Goal: Task Accomplishment & Management: Use online tool/utility

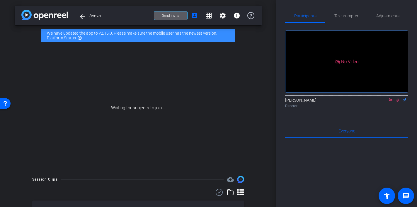
scroll to position [2, 0]
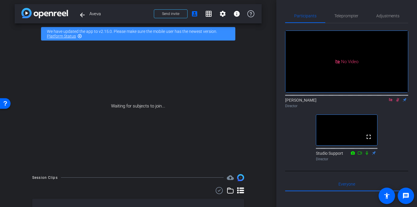
click at [397, 102] on icon at bounding box center [398, 100] width 5 height 4
click at [393, 102] on icon at bounding box center [391, 100] width 5 height 4
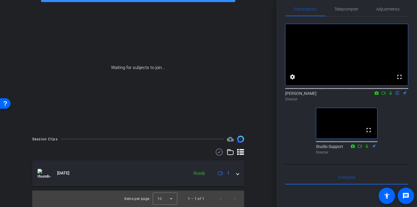
scroll to position [0, 0]
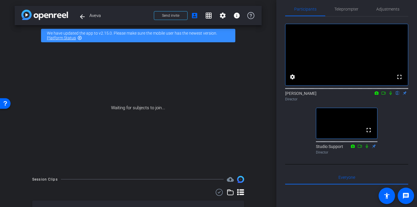
click at [385, 95] on icon at bounding box center [384, 93] width 5 height 4
click at [397, 95] on icon at bounding box center [398, 93] width 5 height 4
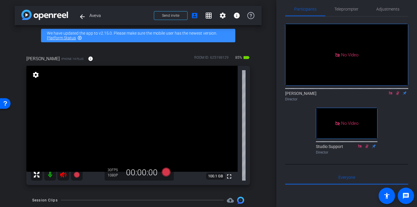
click at [398, 95] on icon at bounding box center [398, 93] width 5 height 4
click at [392, 95] on icon at bounding box center [391, 93] width 5 height 4
click at [62, 174] on icon at bounding box center [63, 175] width 6 height 6
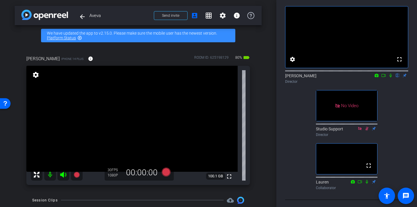
scroll to position [12, 0]
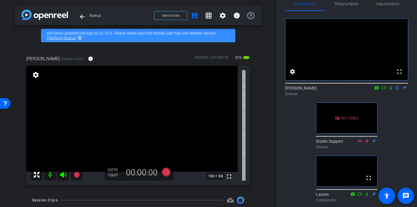
click at [298, 138] on div "fullscreen settings [PERSON_NAME] flip Director No Video Studio Support Directo…" at bounding box center [346, 107] width 123 height 193
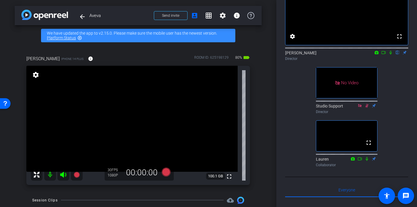
scroll to position [34, 0]
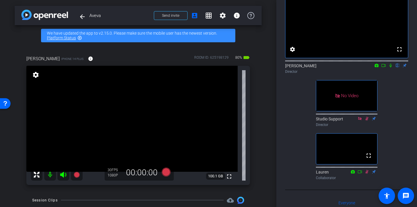
click at [385, 67] on icon at bounding box center [384, 65] width 4 height 3
click at [398, 67] on icon at bounding box center [398, 66] width 2 height 4
click at [399, 67] on icon at bounding box center [398, 66] width 3 height 4
click at [392, 67] on icon at bounding box center [390, 65] width 3 height 3
click at [382, 67] on icon at bounding box center [384, 65] width 5 height 4
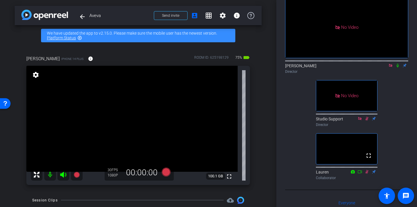
click at [399, 67] on icon at bounding box center [398, 65] width 5 height 4
click at [397, 67] on icon at bounding box center [398, 66] width 3 height 4
click at [390, 67] on icon at bounding box center [390, 65] width 3 height 3
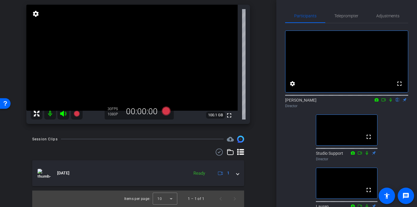
scroll to position [0, 0]
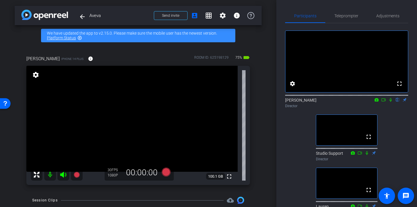
click at [381, 102] on mat-icon at bounding box center [383, 99] width 7 height 5
click at [398, 102] on icon at bounding box center [398, 100] width 2 height 4
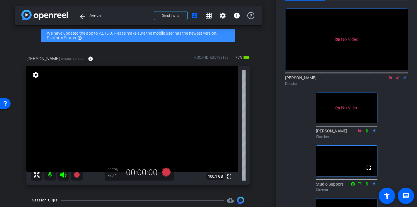
scroll to position [25, 0]
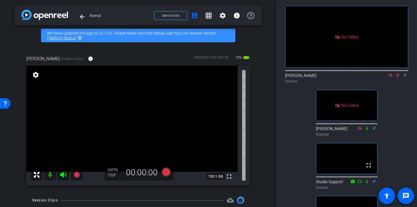
click at [399, 84] on div "Director" at bounding box center [346, 81] width 123 height 5
click at [398, 77] on icon at bounding box center [398, 75] width 5 height 4
click at [392, 77] on icon at bounding box center [390, 74] width 3 height 3
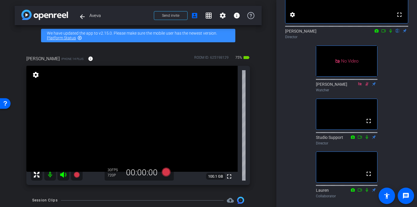
scroll to position [0, 0]
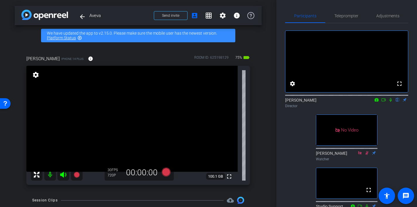
click at [384, 109] on div "[PERSON_NAME] flip Director" at bounding box center [346, 102] width 123 height 11
click at [383, 102] on icon at bounding box center [384, 100] width 5 height 4
click at [397, 102] on icon at bounding box center [398, 100] width 5 height 4
click at [398, 102] on icon at bounding box center [398, 100] width 3 height 4
click at [393, 102] on mat-icon at bounding box center [391, 99] width 7 height 5
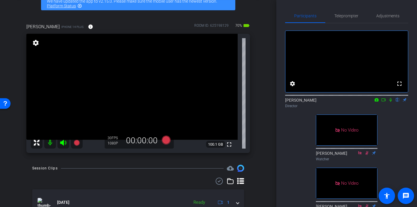
scroll to position [32, 0]
click at [359, 19] on div "Teleprompter" at bounding box center [347, 16] width 42 height 14
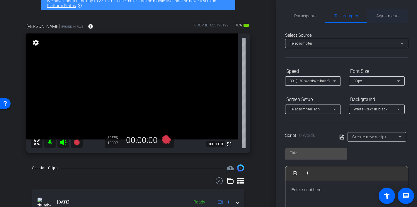
click at [386, 17] on span "Adjustments" at bounding box center [388, 16] width 23 height 4
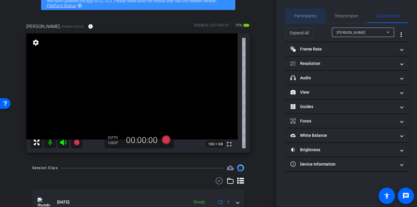
click at [311, 16] on span "Participants" at bounding box center [306, 16] width 22 height 4
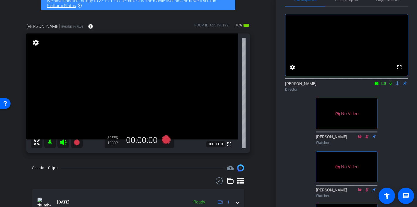
scroll to position [12, 0]
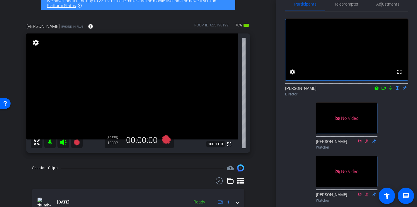
click at [385, 90] on icon at bounding box center [384, 88] width 5 height 4
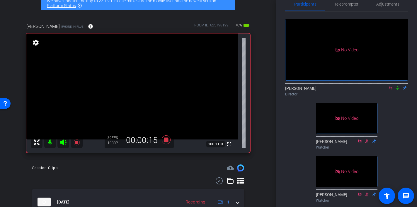
click at [398, 90] on icon at bounding box center [398, 88] width 2 height 4
click at [398, 90] on icon at bounding box center [398, 88] width 5 height 4
click at [397, 91] on mat-icon at bounding box center [398, 87] width 7 height 5
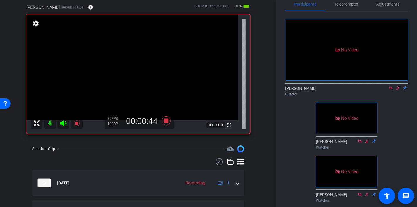
scroll to position [19, 0]
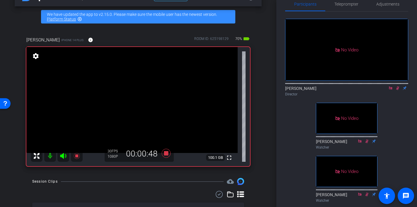
click at [399, 90] on icon at bounding box center [398, 88] width 5 height 4
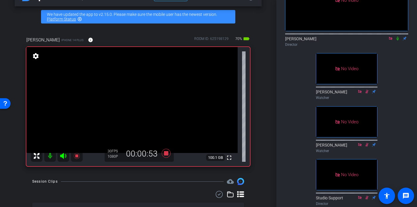
scroll to position [68, 0]
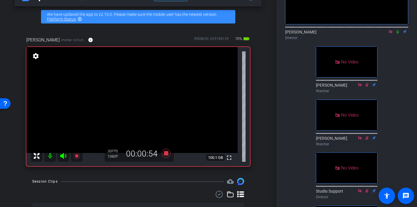
click at [397, 34] on icon at bounding box center [398, 32] width 5 height 4
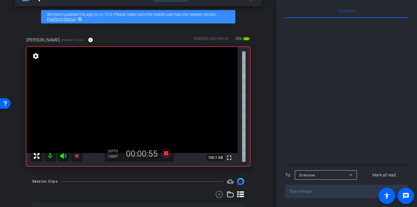
scroll to position [394, 0]
click at [334, 178] on div "Everyone" at bounding box center [325, 174] width 50 height 7
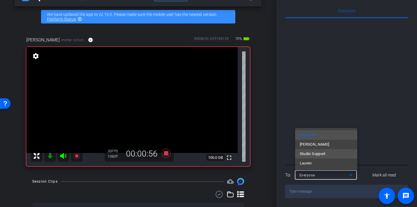
click at [326, 153] on span "Studio Support" at bounding box center [313, 153] width 26 height 7
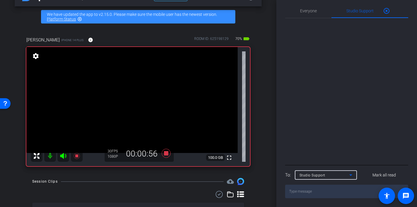
click at [321, 191] on textarea at bounding box center [346, 191] width 123 height 13
type textarea "I'm getting ore on his shirt"
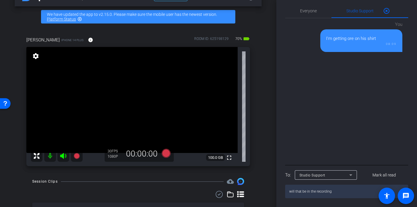
type textarea "will that be in the recording?"
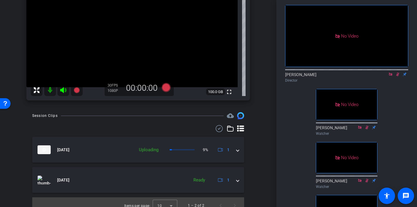
scroll to position [91, 0]
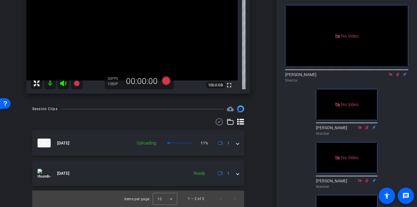
click at [398, 76] on icon at bounding box center [398, 74] width 5 height 4
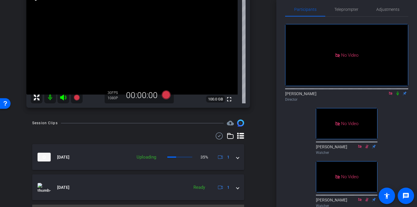
scroll to position [0, 0]
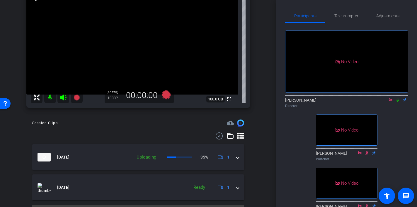
click at [391, 101] on icon at bounding box center [390, 99] width 3 height 3
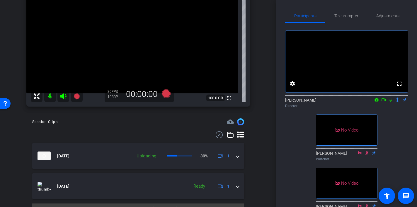
scroll to position [91, 0]
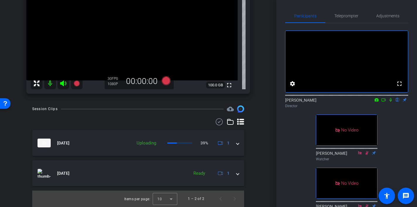
click at [266, 107] on div "arrow_back Aveva Back to project Send invite account_box grid_on settings info …" at bounding box center [138, 12] width 277 height 207
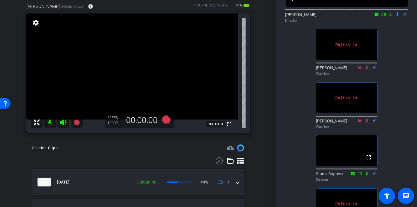
scroll to position [50, 0]
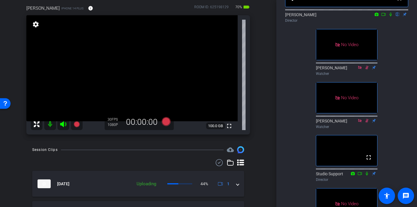
click at [260, 129] on div "[PERSON_NAME] iPhone 14 Plus info ROOM ID: 625198129 70% battery_std fullscreen…" at bounding box center [138, 67] width 247 height 145
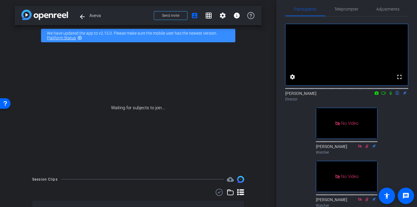
scroll to position [0, 0]
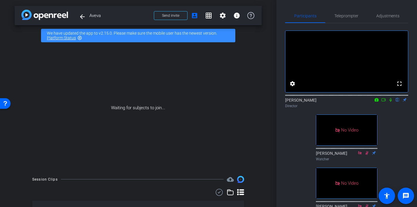
click at [385, 102] on icon at bounding box center [384, 100] width 5 height 4
click at [398, 102] on icon at bounding box center [398, 100] width 2 height 4
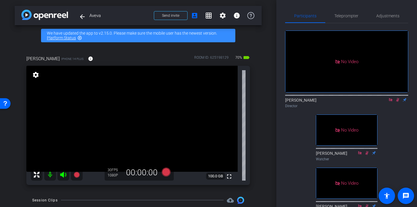
click at [398, 102] on icon at bounding box center [398, 100] width 3 height 4
click at [391, 102] on icon at bounding box center [391, 100] width 5 height 4
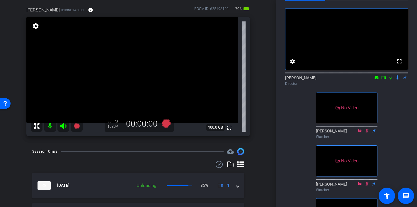
scroll to position [53, 0]
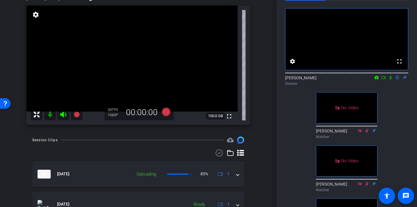
click at [266, 151] on div "arrow_back Aveva Back to project Send invite account_box grid_on settings info …" at bounding box center [138, 103] width 277 height 207
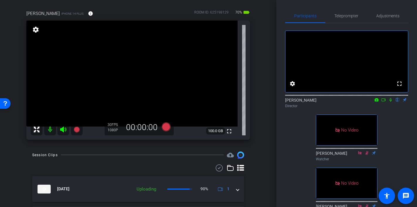
scroll to position [0, 0]
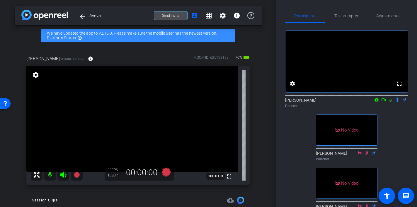
click at [177, 12] on span at bounding box center [170, 16] width 33 height 14
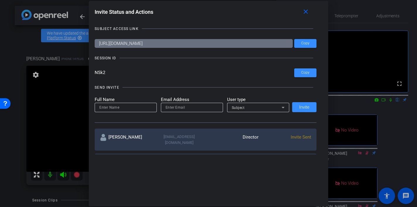
click at [207, 42] on input "[URL][DOMAIN_NAME]" at bounding box center [194, 43] width 198 height 9
drag, startPoint x: 207, startPoint y: 42, endPoint x: 213, endPoint y: 42, distance: 5.6
click at [213, 42] on input "[URL][DOMAIN_NAME]" at bounding box center [194, 43] width 198 height 9
click at [233, 58] on div at bounding box center [217, 58] width 194 height 0
click at [308, 12] on mat-icon "close" at bounding box center [305, 11] width 7 height 7
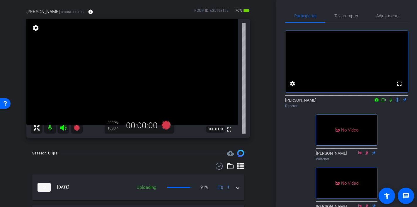
scroll to position [63, 0]
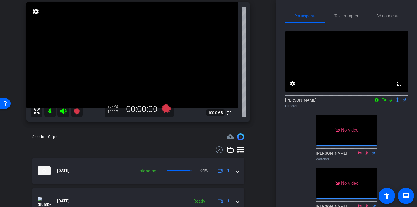
click at [261, 120] on div "[PERSON_NAME] iPhone 14 Plus info ROOM ID: 625198129 70% battery_std fullscreen…" at bounding box center [138, 54] width 247 height 145
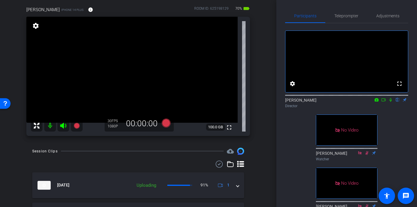
click at [277, 134] on div "Participants Teleprompter Adjustments fullscreen settings [PERSON_NAME] flip Di…" at bounding box center [347, 103] width 141 height 207
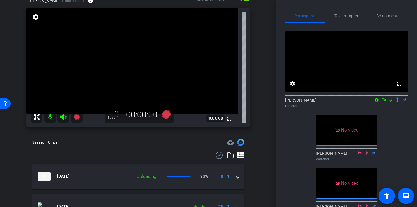
scroll to position [63, 0]
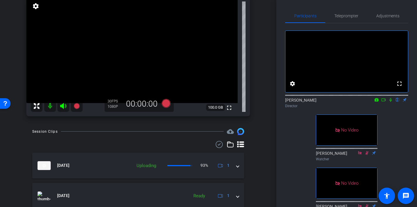
click at [263, 162] on div "arrow_back Aveva Back to project Send invite account_box grid_on settings info …" at bounding box center [138, 103] width 277 height 207
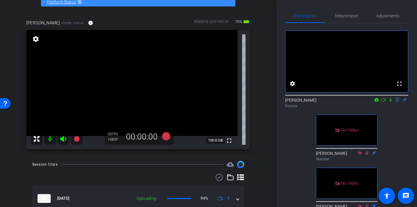
scroll to position [32, 0]
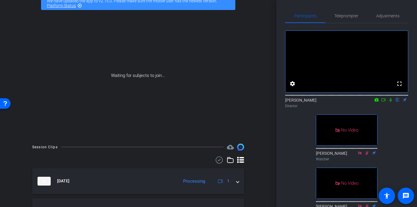
click at [300, 167] on div "fullscreen settings [PERSON_NAME] flip Director No Video [PERSON_NAME] Watcher …" at bounding box center [346, 172] width 123 height 299
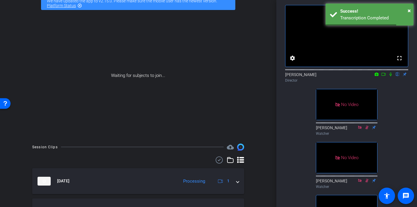
scroll to position [0, 0]
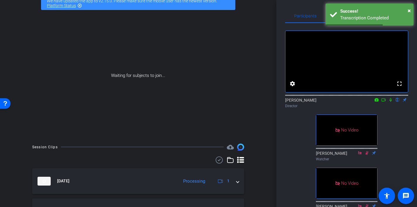
click at [382, 102] on icon at bounding box center [384, 100] width 5 height 4
click at [398, 102] on icon at bounding box center [398, 100] width 5 height 4
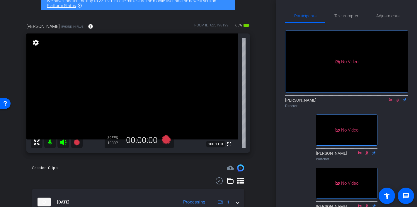
click at [398, 102] on icon at bounding box center [398, 100] width 5 height 4
click at [391, 102] on icon at bounding box center [391, 100] width 5 height 4
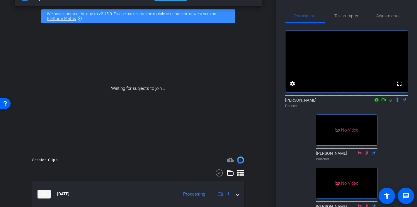
scroll to position [23, 0]
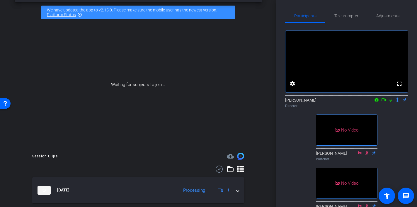
click at [391, 102] on icon at bounding box center [391, 100] width 2 height 4
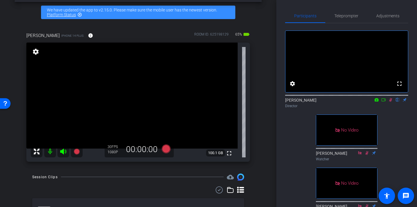
click at [391, 102] on icon at bounding box center [391, 100] width 5 height 4
click at [166, 151] on icon at bounding box center [166, 148] width 9 height 9
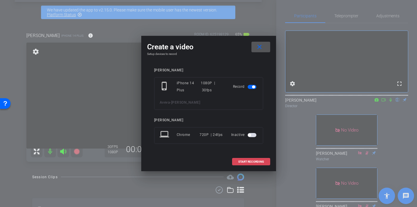
click at [246, 163] on span at bounding box center [252, 162] width 38 height 14
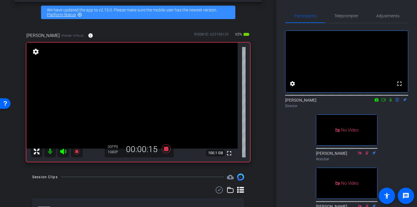
click at [273, 162] on div "arrow_back Aveva Back to project Send invite account_box grid_on settings info …" at bounding box center [138, 80] width 277 height 207
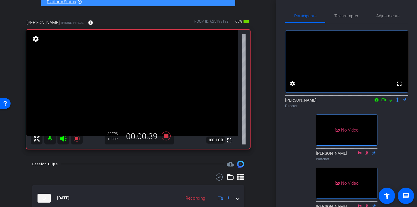
scroll to position [40, 0]
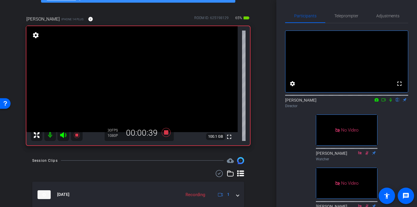
click at [265, 148] on div "arrow_back Aveva Back to project Send invite account_box grid_on settings info …" at bounding box center [138, 63] width 277 height 207
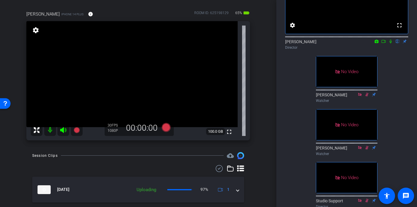
scroll to position [54, 0]
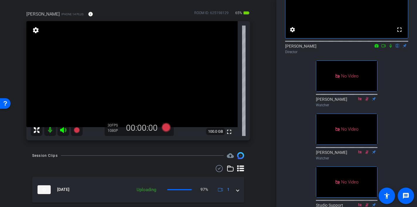
click at [383, 48] on icon at bounding box center [384, 46] width 5 height 4
click at [391, 47] on icon at bounding box center [390, 45] width 3 height 3
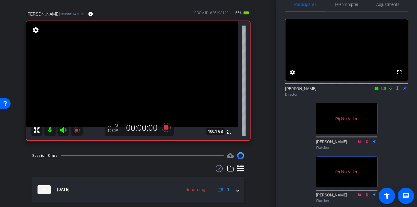
scroll to position [18, 0]
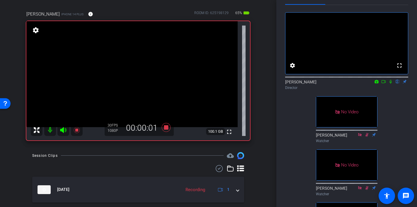
click at [385, 84] on icon at bounding box center [384, 82] width 5 height 4
click at [397, 84] on mat-icon at bounding box center [398, 81] width 7 height 5
click at [398, 84] on mat-icon at bounding box center [398, 81] width 7 height 5
click at [400, 84] on icon at bounding box center [398, 82] width 5 height 4
click at [398, 84] on icon at bounding box center [398, 82] width 3 height 4
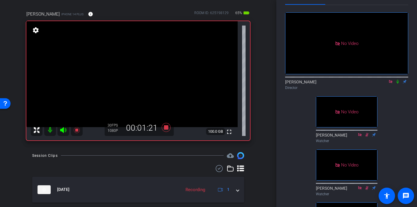
click at [398, 84] on icon at bounding box center [398, 82] width 2 height 4
click at [397, 84] on icon at bounding box center [398, 82] width 5 height 4
click at [165, 125] on icon at bounding box center [166, 127] width 14 height 11
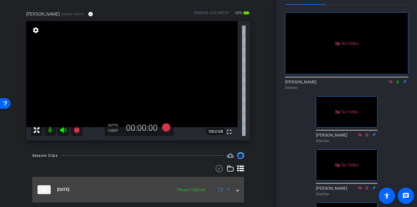
click at [239, 191] on mat-expansion-panel-header "[DATE] Please Upload 1" at bounding box center [138, 190] width 212 height 26
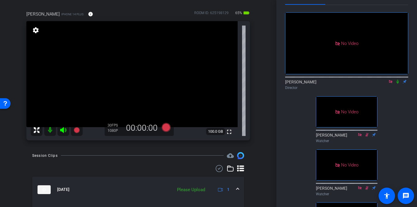
click at [240, 190] on mat-expansion-panel-header "[DATE] Please Upload 1" at bounding box center [138, 190] width 212 height 26
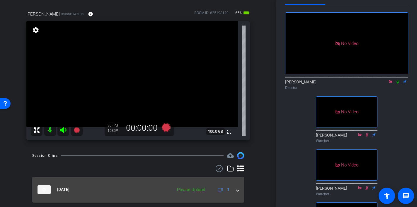
click at [239, 190] on mat-expansion-panel-header "[DATE] Please Upload 1" at bounding box center [138, 190] width 212 height 26
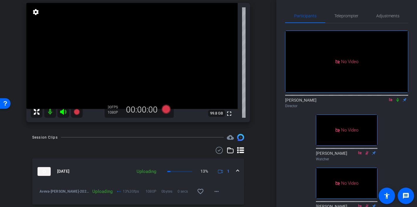
scroll to position [25, 0]
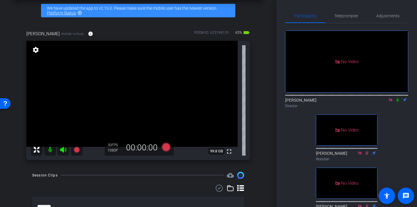
click at [391, 102] on icon at bounding box center [391, 100] width 5 height 4
click at [383, 102] on icon at bounding box center [384, 100] width 5 height 4
click at [167, 150] on icon at bounding box center [166, 146] width 9 height 9
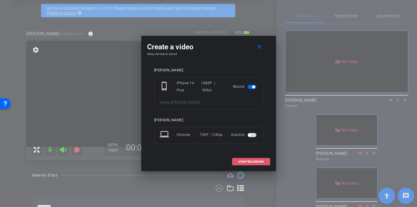
click at [246, 163] on span "START RECORDING" at bounding box center [252, 161] width 26 height 3
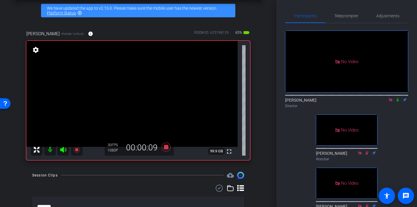
click at [398, 102] on icon at bounding box center [398, 100] width 5 height 4
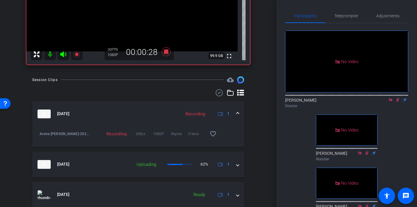
scroll to position [6, 0]
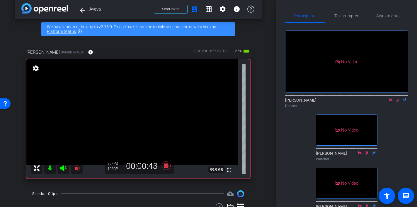
click at [398, 102] on icon at bounding box center [398, 100] width 5 height 4
click at [399, 102] on icon at bounding box center [398, 100] width 5 height 4
click at [399, 102] on icon at bounding box center [398, 100] width 2 height 4
click at [398, 102] on icon at bounding box center [398, 100] width 3 height 4
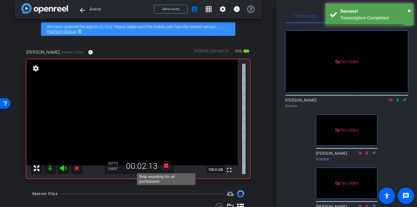
click at [166, 167] on icon at bounding box center [166, 165] width 9 height 9
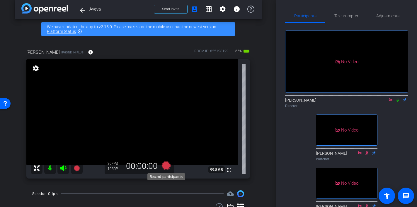
click at [167, 168] on icon at bounding box center [166, 165] width 9 height 9
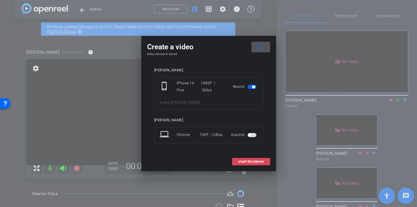
click at [239, 163] on span "START RECORDING" at bounding box center [252, 161] width 26 height 3
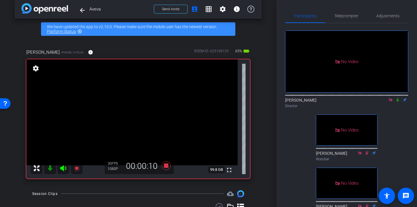
click at [400, 102] on icon at bounding box center [398, 100] width 5 height 4
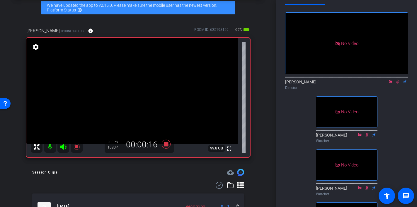
scroll to position [28, 0]
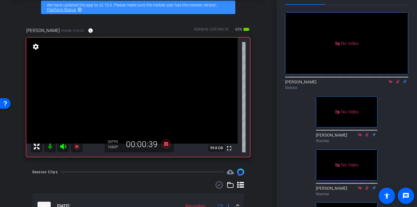
click at [398, 84] on icon at bounding box center [398, 82] width 3 height 4
click at [398, 84] on icon at bounding box center [398, 82] width 2 height 4
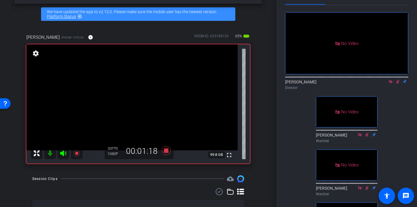
scroll to position [8, 0]
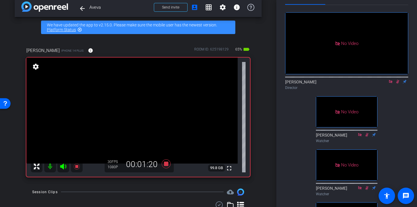
click at [399, 84] on icon at bounding box center [398, 82] width 3 height 4
click at [398, 84] on icon at bounding box center [398, 82] width 2 height 4
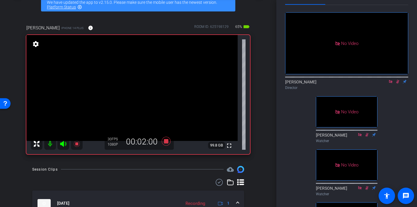
scroll to position [31, 0]
click at [399, 84] on icon at bounding box center [398, 82] width 3 height 4
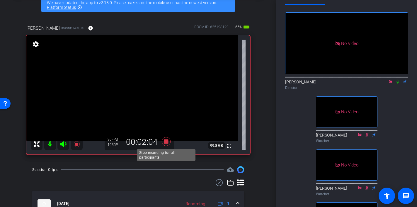
click at [168, 143] on icon at bounding box center [166, 141] width 9 height 9
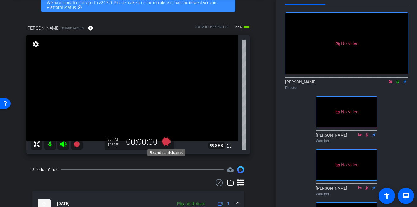
click at [169, 142] on icon at bounding box center [166, 141] width 9 height 9
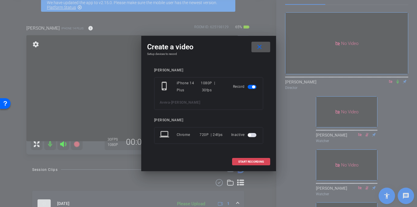
click at [252, 161] on span "START RECORDING" at bounding box center [252, 161] width 26 height 3
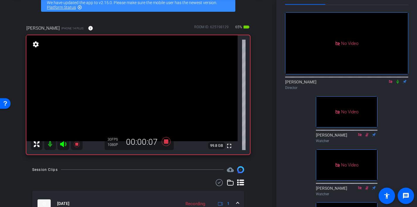
click at [398, 84] on icon at bounding box center [398, 82] width 2 height 4
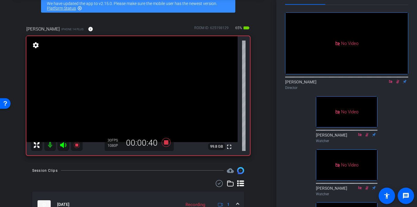
scroll to position [28, 0]
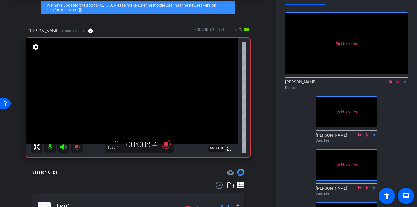
click at [399, 84] on icon at bounding box center [398, 82] width 5 height 4
click at [398, 84] on icon at bounding box center [398, 82] width 5 height 4
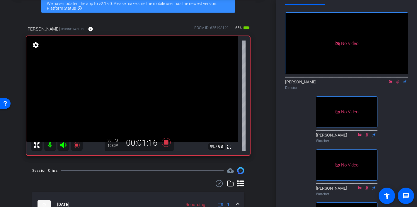
scroll to position [29, 0]
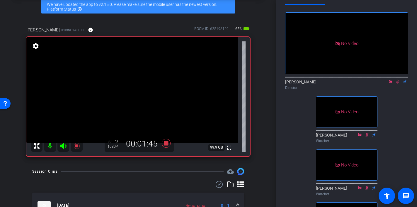
click at [399, 84] on icon at bounding box center [398, 82] width 5 height 4
click at [399, 84] on icon at bounding box center [398, 82] width 2 height 4
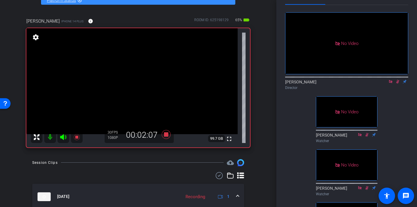
scroll to position [33, 0]
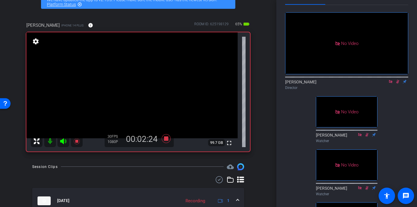
click at [398, 84] on icon at bounding box center [398, 82] width 5 height 4
click at [166, 141] on icon at bounding box center [166, 138] width 14 height 11
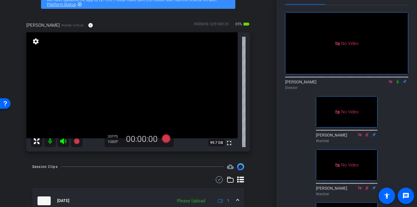
click at [390, 83] on icon at bounding box center [390, 81] width 3 height 3
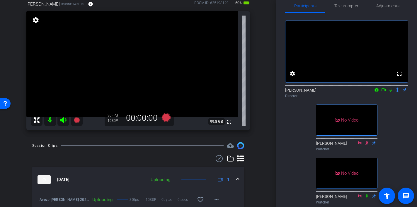
scroll to position [52, 0]
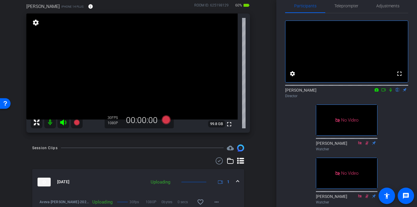
click at [385, 92] on icon at bounding box center [384, 90] width 5 height 4
click at [165, 121] on icon at bounding box center [166, 119] width 9 height 9
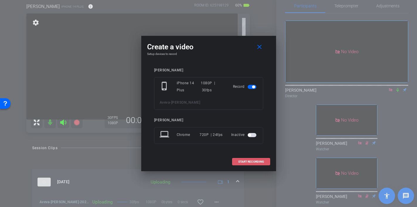
click at [240, 162] on span "START RECORDING" at bounding box center [252, 161] width 26 height 3
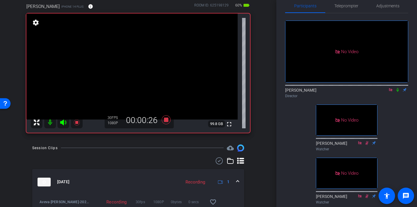
click at [397, 92] on icon at bounding box center [398, 90] width 5 height 4
click at [398, 92] on icon at bounding box center [398, 90] width 5 height 4
click at [397, 99] on div "Director" at bounding box center [346, 95] width 123 height 5
click at [397, 92] on mat-icon at bounding box center [398, 89] width 7 height 5
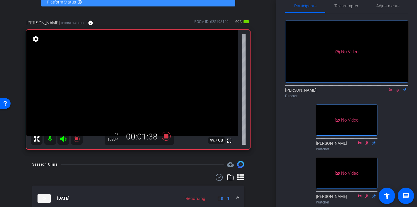
scroll to position [32, 0]
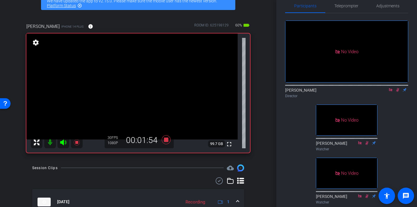
click at [398, 92] on icon at bounding box center [398, 90] width 5 height 4
click at [166, 141] on icon at bounding box center [166, 139] width 9 height 9
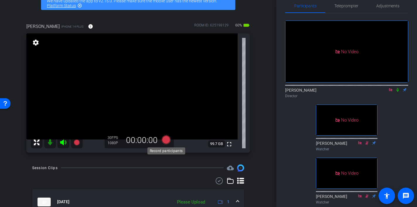
click at [167, 142] on icon at bounding box center [166, 139] width 9 height 9
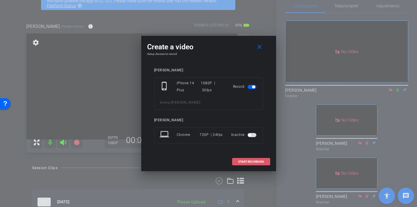
click at [242, 161] on span "START RECORDING" at bounding box center [252, 161] width 26 height 3
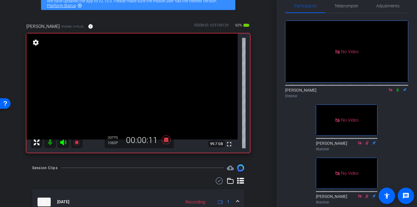
click at [398, 92] on icon at bounding box center [398, 90] width 2 height 4
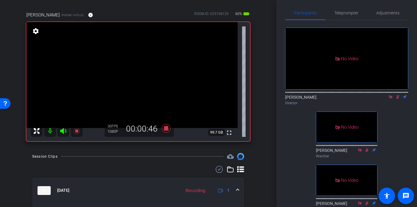
scroll to position [0, 0]
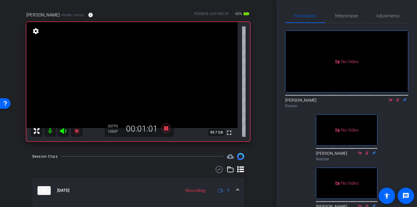
click at [398, 102] on icon at bounding box center [398, 100] width 3 height 4
click at [165, 128] on icon at bounding box center [166, 128] width 9 height 9
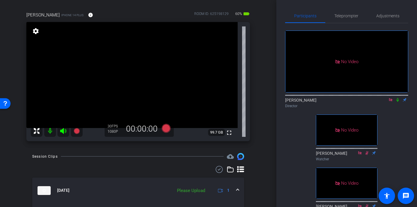
click at [392, 101] on icon at bounding box center [390, 99] width 3 height 3
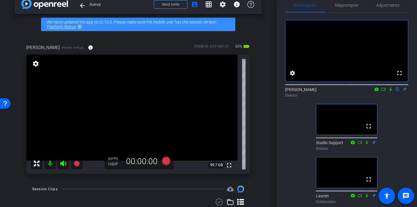
scroll to position [69, 0]
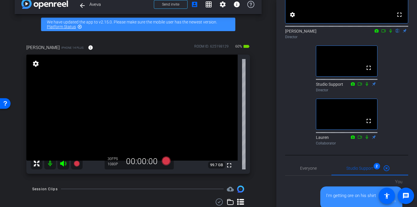
click at [64, 161] on icon at bounding box center [63, 163] width 7 height 7
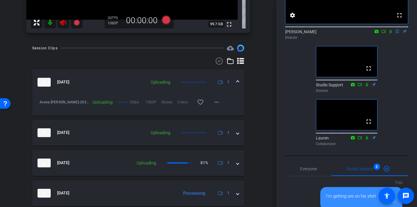
scroll to position [0, 0]
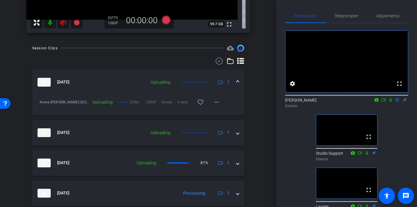
click at [385, 101] on icon at bounding box center [384, 99] width 4 height 3
click at [398, 109] on div "[PERSON_NAME] Director" at bounding box center [346, 102] width 123 height 11
click at [398, 102] on icon at bounding box center [398, 100] width 2 height 4
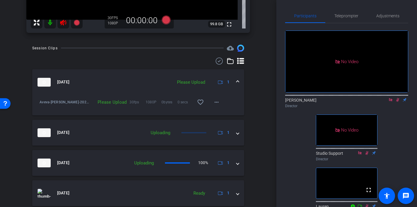
scroll to position [33, 0]
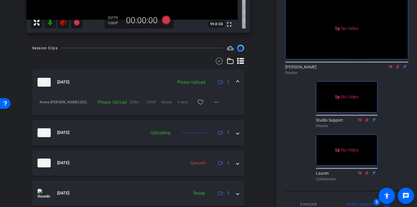
click at [398, 69] on icon at bounding box center [398, 67] width 3 height 4
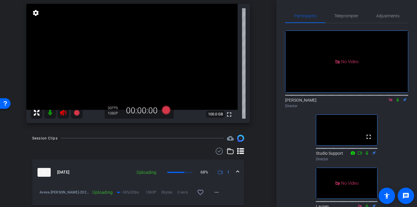
scroll to position [0, 0]
